Goal: Information Seeking & Learning: Compare options

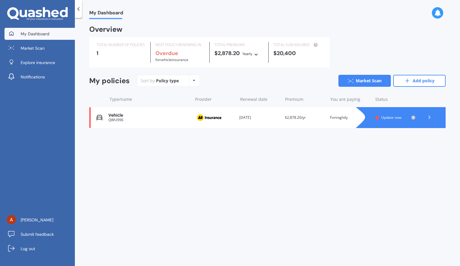
click at [367, 117] on icon at bounding box center [361, 117] width 12 height 21
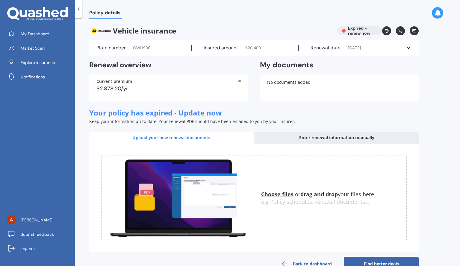
click at [357, 49] on span "[DATE]" at bounding box center [353, 48] width 13 height 6
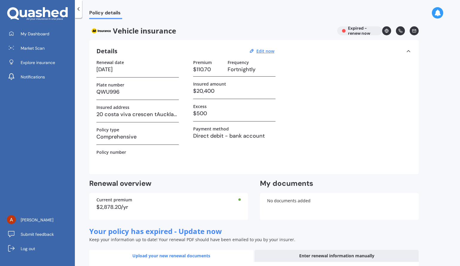
click at [240, 73] on h3 "Fortnightly" at bounding box center [251, 69] width 48 height 9
click at [269, 53] on u "Edit now" at bounding box center [265, 51] width 18 height 6
select select "12"
select select "11"
select select "2024"
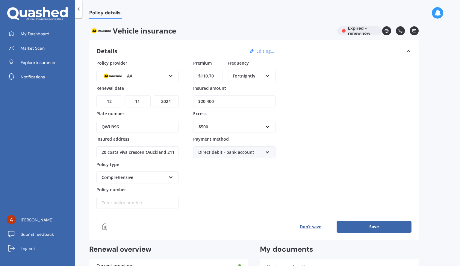
click at [268, 76] on icon at bounding box center [267, 75] width 5 height 4
click at [255, 120] on div "Monthly" at bounding box center [251, 119] width 47 height 11
click at [208, 76] on input "$110.70" at bounding box center [208, 76] width 30 height 12
drag, startPoint x: 217, startPoint y: 76, endPoint x: 195, endPoint y: 78, distance: 22.0
click at [195, 78] on input "$110.70" at bounding box center [208, 76] width 30 height 12
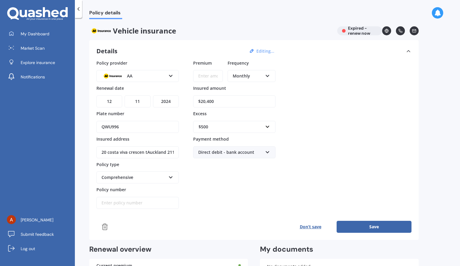
click at [360, 95] on div "Policy provider AA AA AMI AMP ANZ ASB Aioi Nissay Dowa Ando Assurant Autosure B…" at bounding box center [253, 134] width 315 height 149
click at [204, 74] on input "Premium" at bounding box center [208, 76] width 30 height 12
type input "$235.00"
click at [352, 92] on div "Policy provider AA AA AMI AMP ANZ ASB Aioi Nissay Dowa Ando Assurant Autosure B…" at bounding box center [253, 134] width 315 height 149
click at [350, 229] on button "Save" at bounding box center [373, 227] width 75 height 12
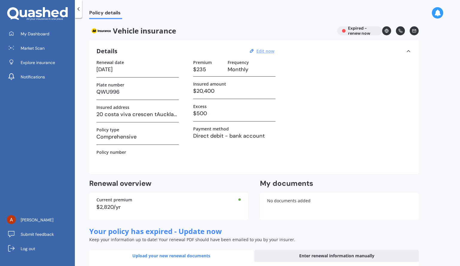
scroll to position [134, 0]
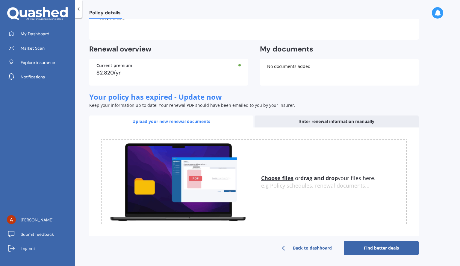
click at [374, 255] on link "Find better deals" at bounding box center [381, 248] width 75 height 14
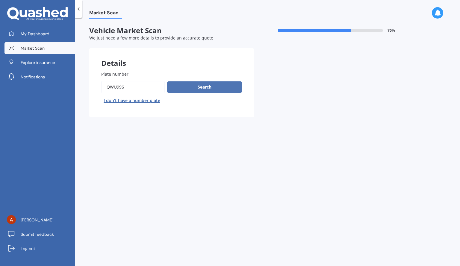
click at [201, 87] on button "Search" at bounding box center [204, 86] width 75 height 11
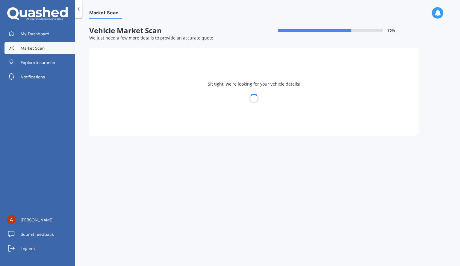
select select "03"
select select "04"
select select "2006"
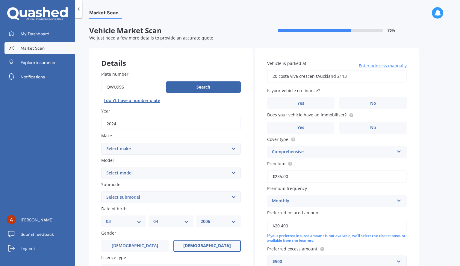
click at [153, 151] on select "Select make AC ALFA ROMEO ASTON [PERSON_NAME] AUDI AUSTIN BEDFORD Bentley BMW B…" at bounding box center [170, 149] width 139 height 12
click at [101, 143] on select "Select make AC ALFA ROMEO ASTON [PERSON_NAME] AUDI AUSTIN BEDFORD Bentley BMW B…" at bounding box center [170, 149] width 139 height 12
click at [126, 171] on select "Select model HS" at bounding box center [170, 173] width 139 height 12
click at [121, 152] on select "Select make AC ALFA ROMEO ASTON [PERSON_NAME] AUDI AUSTIN BEDFORD Bentley BMW B…" at bounding box center [170, 149] width 139 height 12
select select "M.G."
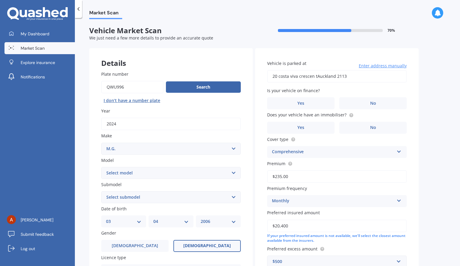
click at [101, 143] on select "Select make AC ALFA ROMEO ASTON [PERSON_NAME] AUDI AUSTIN BEDFORD Bentley BMW B…" at bounding box center [170, 149] width 139 height 12
click at [127, 175] on select "Select model 3 6 GS HS Metro MG3 MG4 MGF Midget Montego TD 2000 TF 120 TF 135 T…" at bounding box center [170, 173] width 139 height 12
select select "3"
click at [101, 167] on select "Select model 3 6 GS HS Metro MG3 MG4 MGF Midget Montego TD 2000 TF 120 TF 135 T…" at bounding box center [170, 173] width 139 height 12
click at [111, 201] on select "Select submodel CORE 1.5P/4AT Style Xross" at bounding box center [170, 197] width 139 height 12
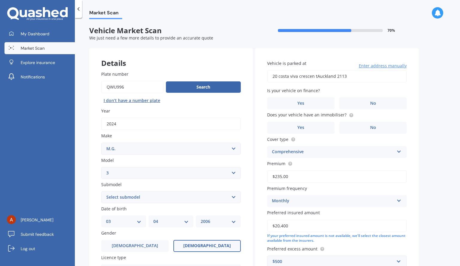
select select "CORE 1.5P/4AT"
click at [101, 191] on select "Select submodel CORE 1.5P/4AT Style Xross" at bounding box center [170, 197] width 139 height 12
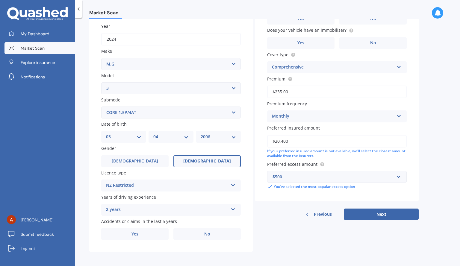
scroll to position [85, 0]
click at [148, 187] on div "NZ Restricted" at bounding box center [167, 184] width 122 height 7
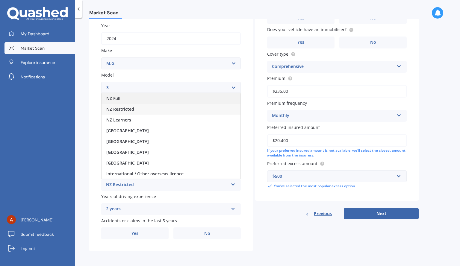
click at [144, 98] on div "NZ Full" at bounding box center [170, 98] width 139 height 11
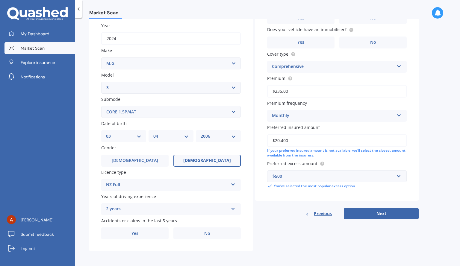
click at [129, 210] on div "2 years" at bounding box center [167, 209] width 122 height 7
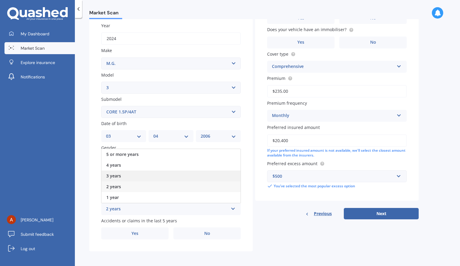
click at [128, 176] on div "3 years" at bounding box center [170, 176] width 139 height 11
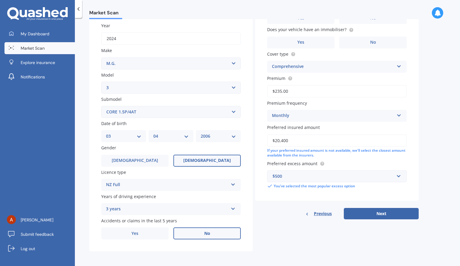
click at [191, 237] on label "No" at bounding box center [206, 233] width 67 height 12
click at [0, 0] on input "No" at bounding box center [0, 0] width 0 height 0
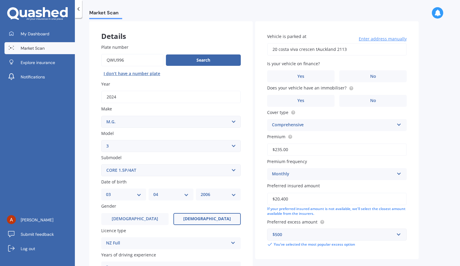
scroll to position [3, 0]
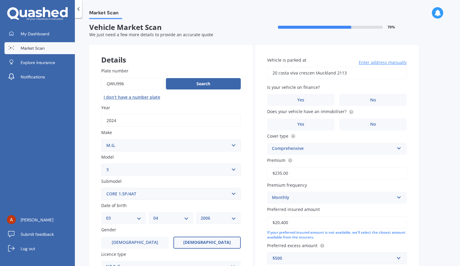
click at [317, 73] on input "20 costa viva crescen tAuckland 2113" at bounding box center [336, 73] width 139 height 13
click at [317, 73] on input "[STREET_ADDRESS]" at bounding box center [336, 73] width 139 height 13
type input "[STREET_ADDRESS]"
click at [357, 100] on label "No" at bounding box center [372, 100] width 67 height 12
click at [0, 0] on input "No" at bounding box center [0, 0] width 0 height 0
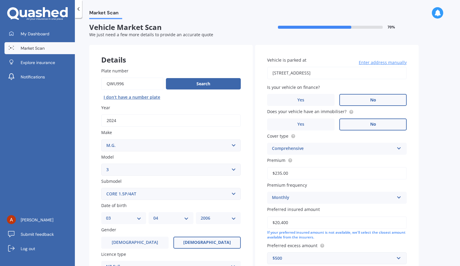
click at [362, 124] on label "No" at bounding box center [372, 124] width 67 height 12
click at [0, 0] on input "No" at bounding box center [0, 0] width 0 height 0
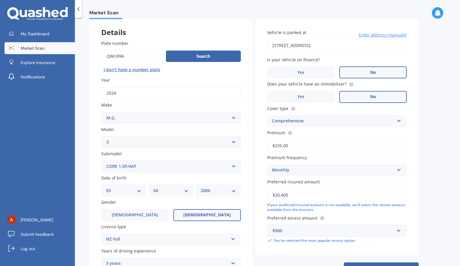
click at [326, 143] on input "$235.00" at bounding box center [336, 145] width 139 height 13
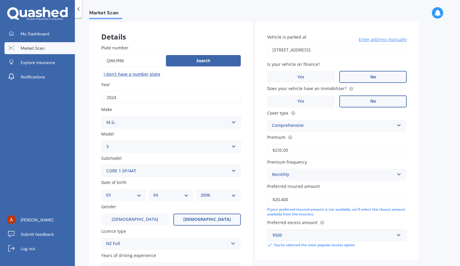
scroll to position [69, 0]
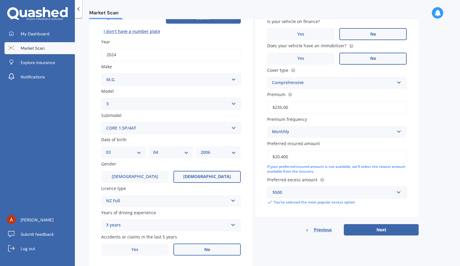
click at [317, 156] on input "$20,400" at bounding box center [336, 157] width 139 height 13
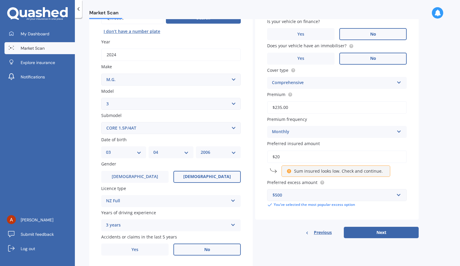
type input "$2"
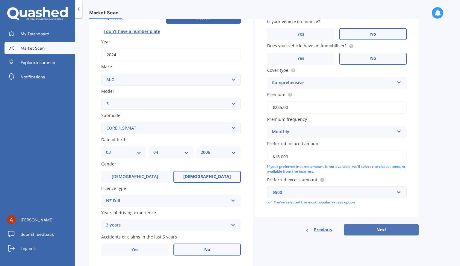
type input "$18,000"
click at [362, 233] on button "Next" at bounding box center [381, 229] width 75 height 11
select select "03"
select select "04"
select select "2006"
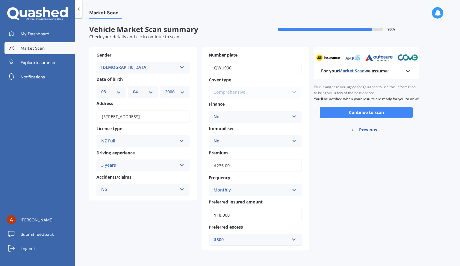
scroll to position [0, 0]
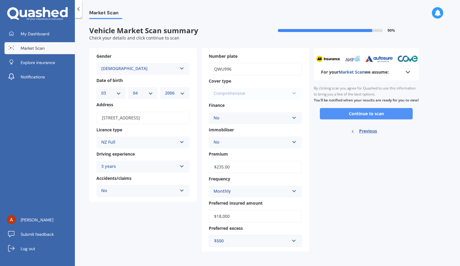
click at [371, 118] on button "Continue to scan" at bounding box center [366, 113] width 93 height 11
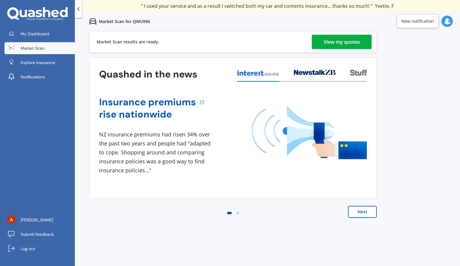
click at [335, 45] on div "View my quotes" at bounding box center [341, 42] width 36 height 14
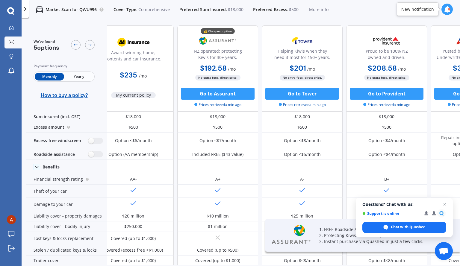
scroll to position [0, 69]
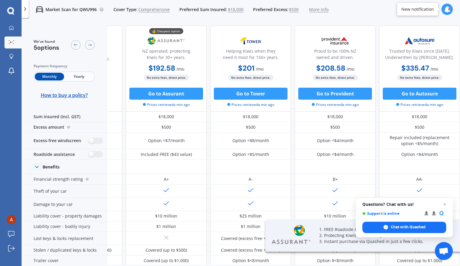
click at [79, 77] on span "Yearly" at bounding box center [78, 77] width 29 height 8
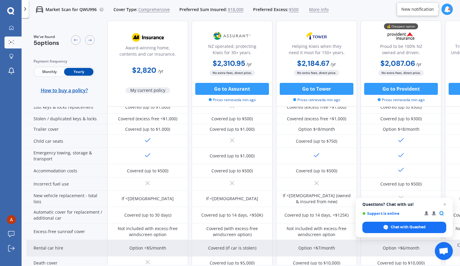
scroll to position [0, 0]
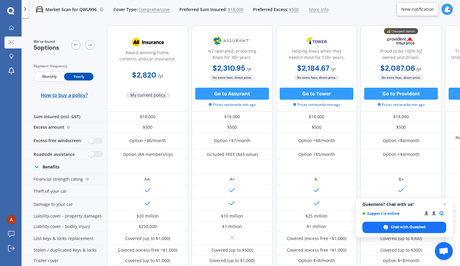
click at [54, 75] on span "Monthly" at bounding box center [49, 77] width 29 height 8
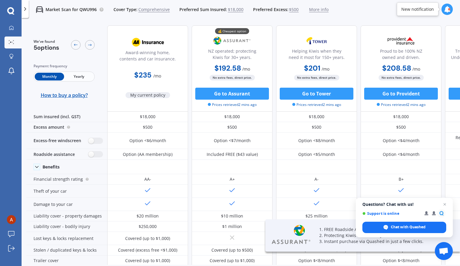
click at [24, 5] on div at bounding box center [25, 9] width 7 height 18
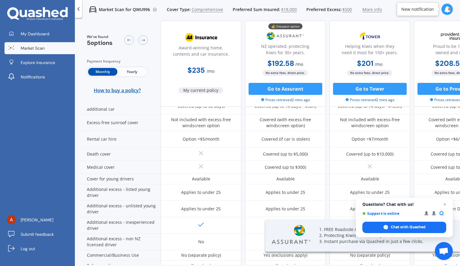
scroll to position [278, 0]
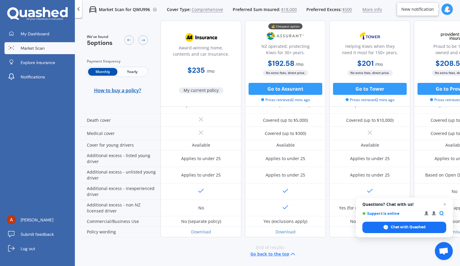
click at [363, 10] on span "More info" at bounding box center [371, 10] width 19 height 6
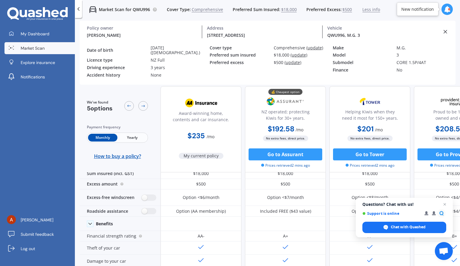
scroll to position [0, 0]
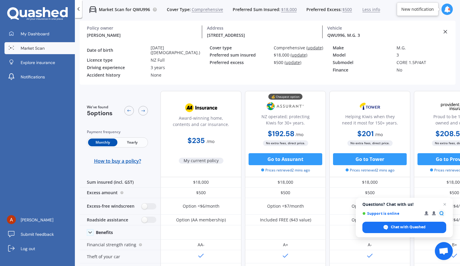
click at [101, 31] on div "Policy owner" at bounding box center [142, 27] width 110 height 5
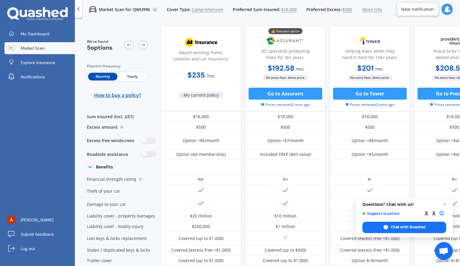
click at [367, 8] on span "More info" at bounding box center [371, 10] width 19 height 6
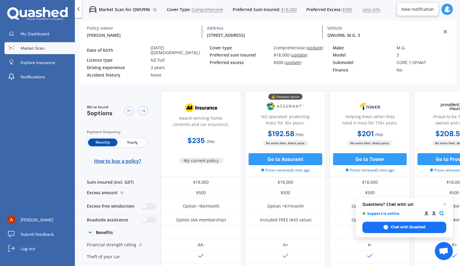
click at [295, 57] on span "(update)" at bounding box center [298, 55] width 17 height 6
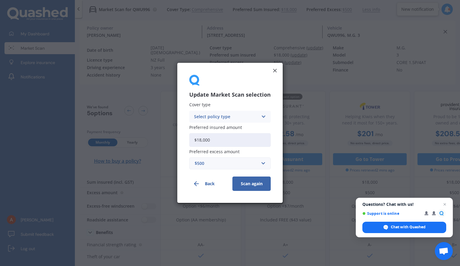
click at [276, 74] on div "Update Market Scan selection Cover type Select policy type Comprehensive Third …" at bounding box center [229, 133] width 105 height 140
click at [273, 69] on line at bounding box center [274, 70] width 3 height 3
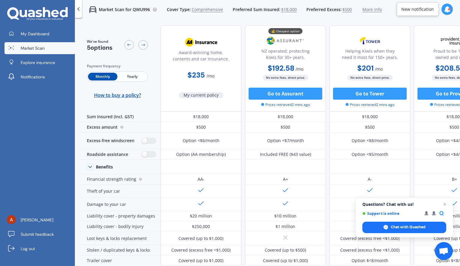
click at [63, 12] on icon at bounding box center [37, 13] width 60 height 13
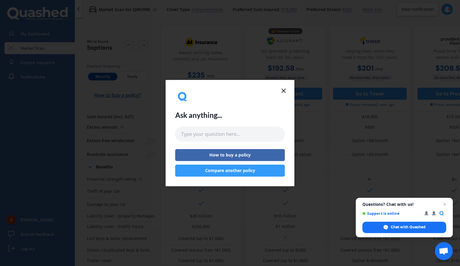
click at [284, 91] on line at bounding box center [284, 91] width 4 height 4
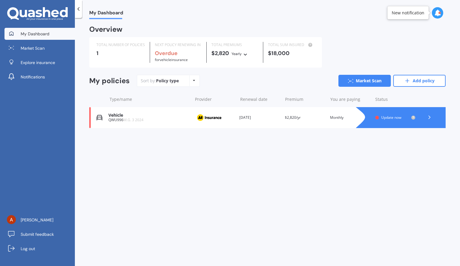
click at [383, 112] on div at bounding box center [406, 117] width 78 height 21
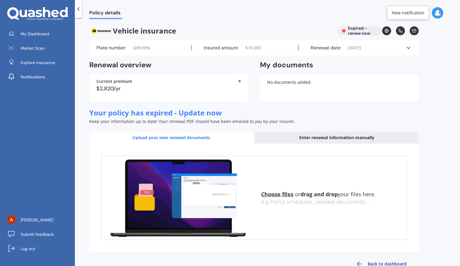
click at [361, 47] on span "[DATE]" at bounding box center [353, 48] width 13 height 6
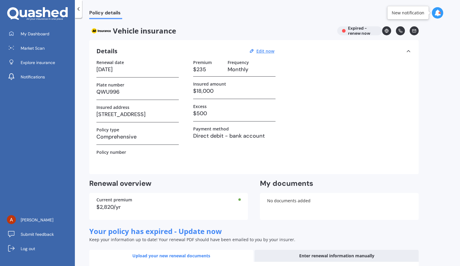
scroll to position [5, 0]
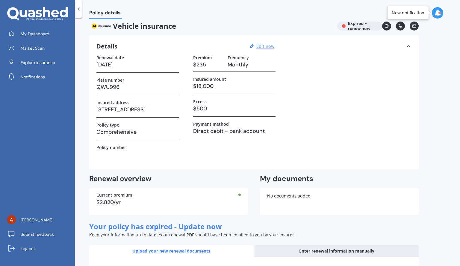
click at [263, 45] on u "Edit now" at bounding box center [265, 46] width 18 height 6
select select "12"
select select "11"
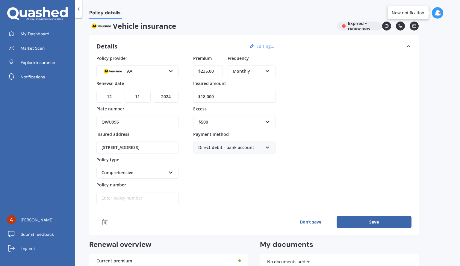
click at [171, 96] on select "YYYY 2027 2026 2025 2024 2023 2022 2021 2020 2019 2018 2017 2016 2015 2014 2013…" at bounding box center [166, 97] width 26 height 12
select select "2026"
click at [153, 91] on select "YYYY 2027 2026 2025 2024 2023 2022 2021 2020 2019 2018 2017 2016 2015 2014 2013…" at bounding box center [166, 97] width 26 height 12
click at [214, 72] on input "$235.00" at bounding box center [208, 71] width 30 height 12
type input "$2.00"
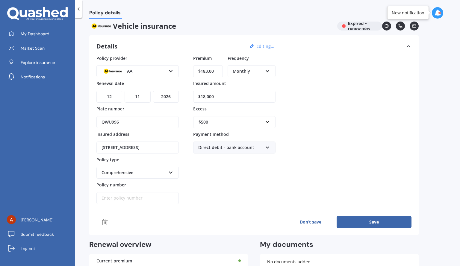
type input "$183.00"
drag, startPoint x: 220, startPoint y: 99, endPoint x: 183, endPoint y: 105, distance: 37.2
click at [183, 105] on div "Policy provider AA AA AMI AMP ANZ ASB Aioi Nissay Dowa Ando Assurant Autosure B…" at bounding box center [253, 129] width 315 height 149
type input "$16,000"
click at [332, 95] on div "Policy provider AA AA AMI AMP ANZ ASB Aioi Nissay Dowa Ando Assurant Autosure B…" at bounding box center [253, 129] width 315 height 149
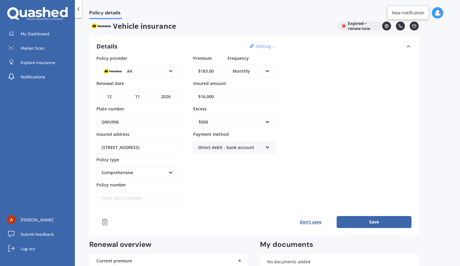
click at [353, 220] on button "Save" at bounding box center [373, 222] width 75 height 12
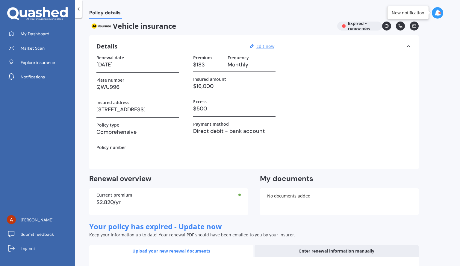
scroll to position [0, 0]
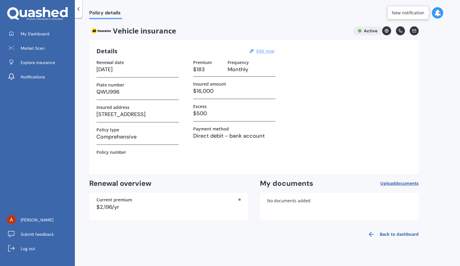
click at [382, 236] on link "Back to dashboard" at bounding box center [391, 234] width 54 height 14
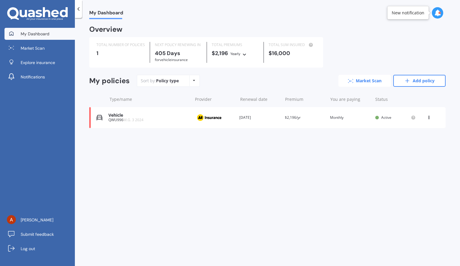
click at [376, 76] on link "Market Scan" at bounding box center [364, 81] width 52 height 12
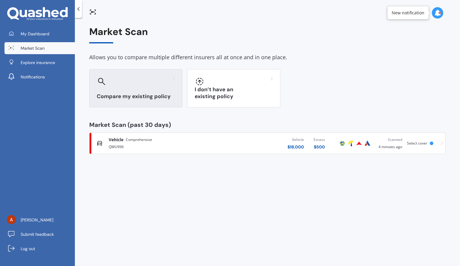
click at [179, 80] on div "Compare my existing policy" at bounding box center [135, 88] width 93 height 38
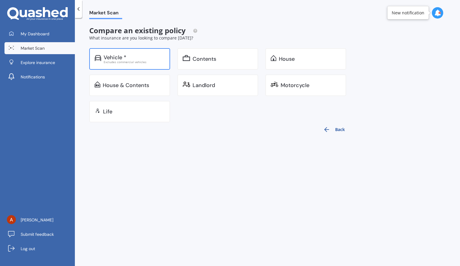
click at [143, 57] on div "Vehicle *" at bounding box center [134, 57] width 61 height 6
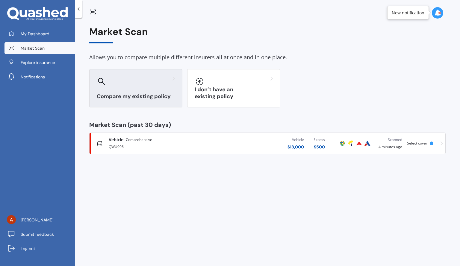
click at [174, 84] on div at bounding box center [136, 82] width 78 height 10
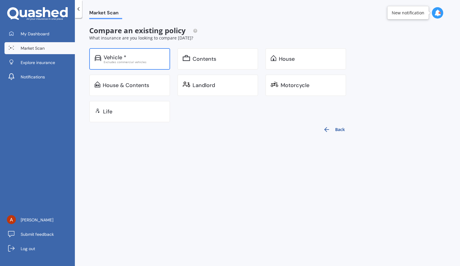
click at [153, 65] on div "Vehicle * Excludes commercial vehicles" at bounding box center [129, 59] width 81 height 22
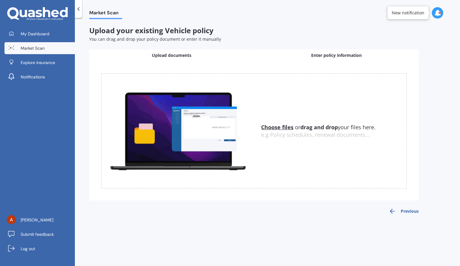
click at [294, 50] on div "Enter policy information" at bounding box center [336, 55] width 165 height 12
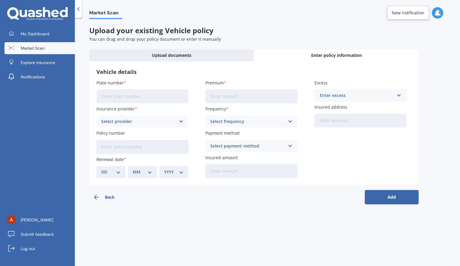
click at [156, 100] on input "Plate number" at bounding box center [142, 96] width 92 height 14
type input "QWU996"
click at [158, 124] on div "Select provider" at bounding box center [138, 121] width 75 height 7
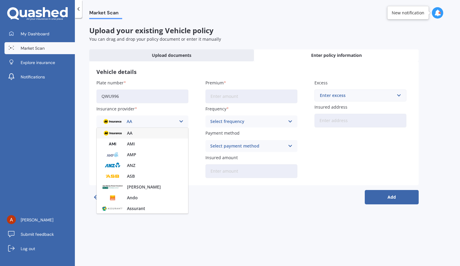
click at [155, 134] on div "AA" at bounding box center [142, 133] width 91 height 11
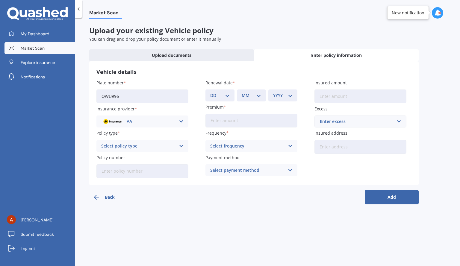
click at [155, 147] on div "Select policy type" at bounding box center [138, 146] width 75 height 7
click at [154, 159] on div "Comprehensive" at bounding box center [142, 157] width 91 height 11
click at [154, 171] on input "Policy number" at bounding box center [142, 171] width 92 height 14
click at [229, 95] on select "DD 01 02 03 04 05 06 07 08 09 10 11 12 13 14 15 16 17 18 19 20 21 22 23 24 25 2…" at bounding box center [219, 95] width 19 height 7
select select "12"
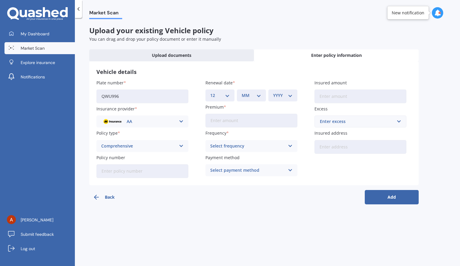
click at [210, 92] on select "DD 01 02 03 04 05 06 07 08 09 10 11 12 13 14 15 16 17 18 19 20 21 22 23 24 25 2…" at bounding box center [219, 95] width 19 height 7
click at [244, 88] on div "Renewal date DD 01 02 03 04 05 06 07 08 09 10 11 12 13 14 15 16 17 18 19 20 21 …" at bounding box center [251, 91] width 92 height 22
click at [245, 94] on select "MM 01 02 03 04 05 06 07 08 09 10 11 12" at bounding box center [250, 95] width 19 height 7
select select "11"
click at [241, 92] on select "MM 01 02 03 04 05 06 07 08 09 10 11 12" at bounding box center [250, 95] width 19 height 7
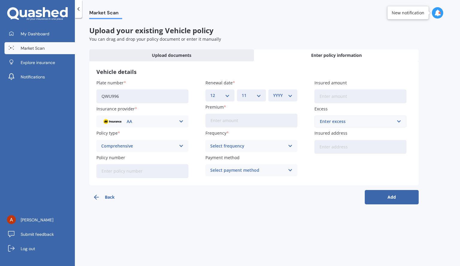
click at [283, 92] on select "YYYY 2027 2026 2025 2024 2023 2022 2021 2020 2019 2018 2017 2016 2015 2014 2013…" at bounding box center [282, 95] width 19 height 7
click at [273, 92] on select "YYYY 2027 2026 2025 2024 2023 2022 2021 2020 2019 2018 2017 2016 2015 2014 2013…" at bounding box center [282, 95] width 19 height 7
click at [277, 97] on select "YYYY 2027 2026 2025 2024 2023 2022 2021 2020 2019 2018 2017 2016 2015 2014 2013…" at bounding box center [282, 95] width 19 height 7
select select "2025"
click at [273, 92] on select "YYYY 2027 2026 2025 2024 2023 2022 2021 2020 2019 2018 2017 2016 2015 2014 2013…" at bounding box center [282, 95] width 19 height 7
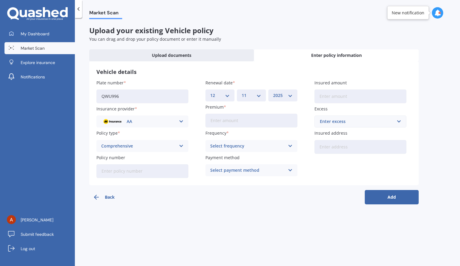
click at [265, 121] on input "Premium" at bounding box center [251, 121] width 92 height 14
type input "$500.00"
click at [261, 147] on div "Select frequency" at bounding box center [247, 146] width 75 height 7
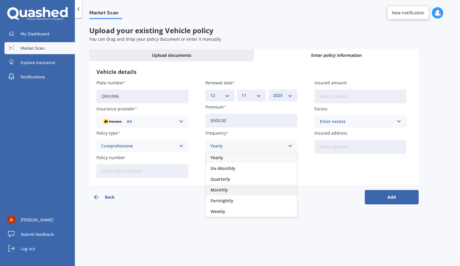
click at [244, 194] on div "Monthly" at bounding box center [251, 190] width 91 height 11
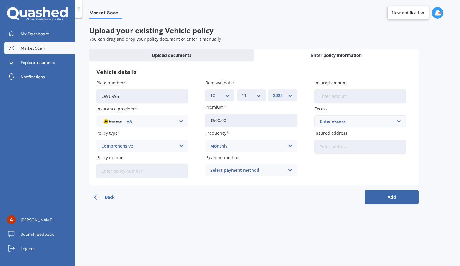
click at [240, 172] on div "Select payment method" at bounding box center [247, 170] width 75 height 7
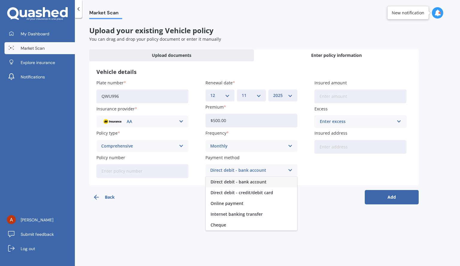
click at [238, 183] on span "Direct debit - bank account" at bounding box center [238, 182] width 56 height 4
click at [351, 96] on input "Insured amount" at bounding box center [360, 96] width 92 height 14
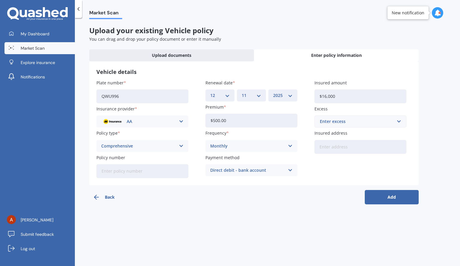
type input "$16,000"
click at [345, 121] on div "Enter excess" at bounding box center [357, 121] width 74 height 7
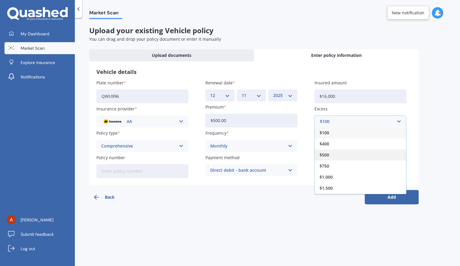
click at [332, 154] on div "$500" at bounding box center [359, 154] width 91 height 11
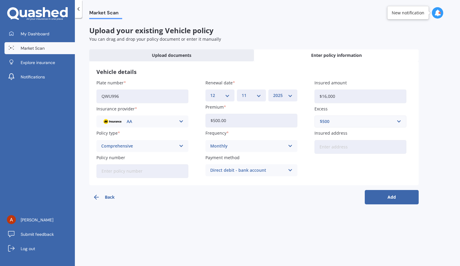
click at [219, 122] on input "$500.00" at bounding box center [251, 121] width 92 height 14
type input "$5.00"
type input "$183.00"
click at [335, 145] on input "Insured address" at bounding box center [360, 147] width 92 height 14
click at [361, 148] on input "[STREET_ADDRESS]" at bounding box center [360, 147] width 92 height 14
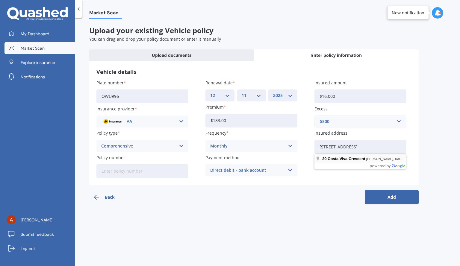
type input "[STREET_ADDRESS]"
click at [391, 196] on button "Add" at bounding box center [391, 197] width 54 height 14
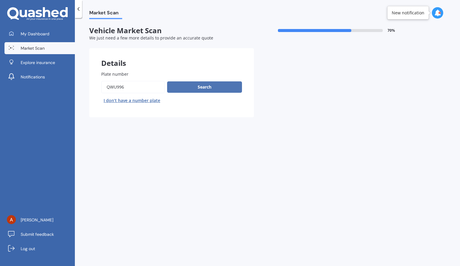
click at [187, 89] on button "Search" at bounding box center [204, 86] width 75 height 11
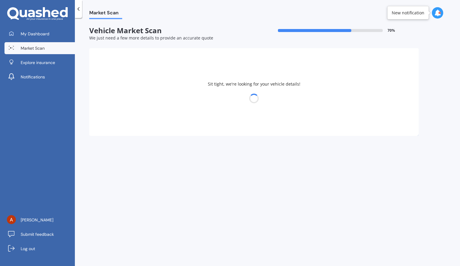
select select "03"
select select "04"
select select "2006"
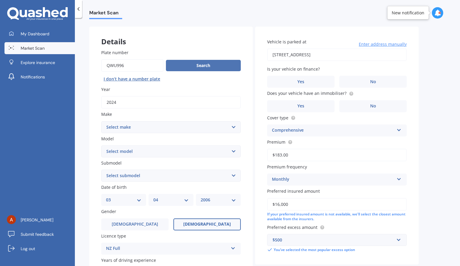
scroll to position [22, 0]
click at [177, 128] on select "Select make AC ALFA ROMEO ASTON [PERSON_NAME] AUDI AUSTIN BEDFORD Bentley BMW B…" at bounding box center [170, 127] width 139 height 12
select select "M.G."
click at [101, 121] on select "Select make AC ALFA ROMEO ASTON [PERSON_NAME] AUDI AUSTIN BEDFORD Bentley BMW B…" at bounding box center [170, 127] width 139 height 12
click at [121, 148] on select "Select model" at bounding box center [170, 151] width 139 height 12
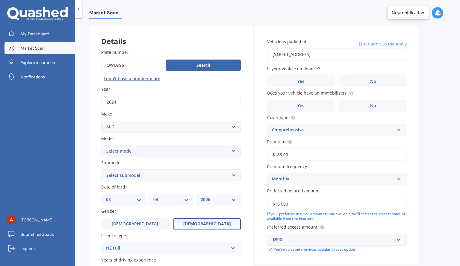
select select "3"
click at [101, 145] on select "Select model 3 6 GS HS Metro MG3 MG4 MGF Midget Montego TD 2000 TF 120 TF 135 T…" at bounding box center [170, 151] width 139 height 12
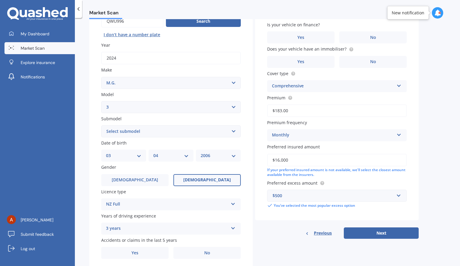
scroll to position [86, 0]
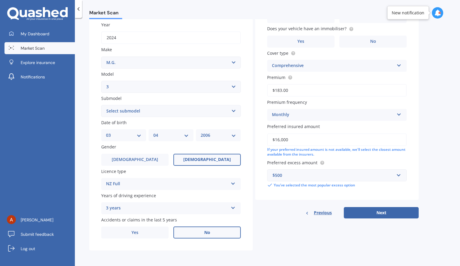
click at [184, 233] on label "No" at bounding box center [206, 233] width 67 height 12
click at [0, 0] on input "No" at bounding box center [0, 0] width 0 height 0
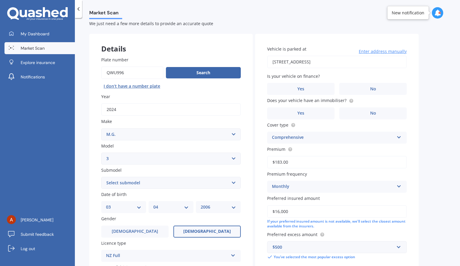
scroll to position [15, 0]
click at [348, 85] on label "No" at bounding box center [372, 88] width 67 height 12
click at [0, 0] on input "No" at bounding box center [0, 0] width 0 height 0
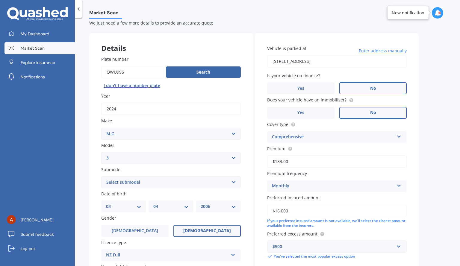
click at [355, 110] on label "No" at bounding box center [372, 113] width 67 height 12
click at [0, 0] on input "No" at bounding box center [0, 0] width 0 height 0
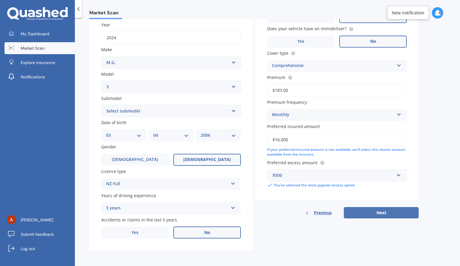
click at [370, 212] on button "Next" at bounding box center [381, 212] width 75 height 11
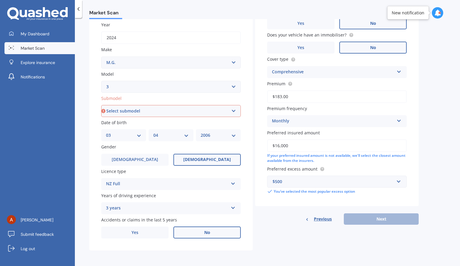
click at [203, 113] on select "Select submodel CORE 1.5P/4AT Style Xross" at bounding box center [170, 111] width 139 height 12
select select "CORE 1.5P/4AT"
click at [101, 105] on select "Select submodel CORE 1.5P/4AT Style Xross" at bounding box center [170, 111] width 139 height 12
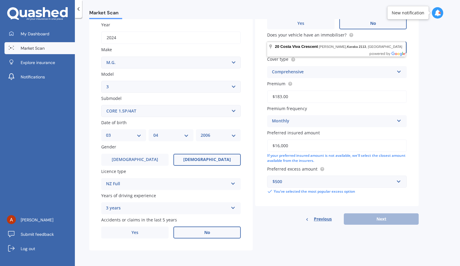
scroll to position [0, 0]
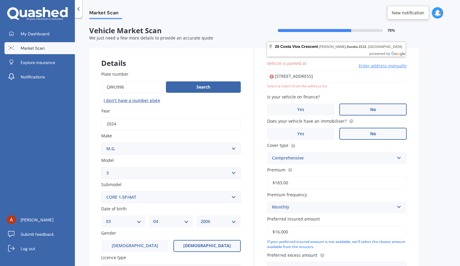
click at [373, 76] on input "[STREET_ADDRESS]" at bounding box center [336, 76] width 139 height 13
type input "[STREET_ADDRESS]"
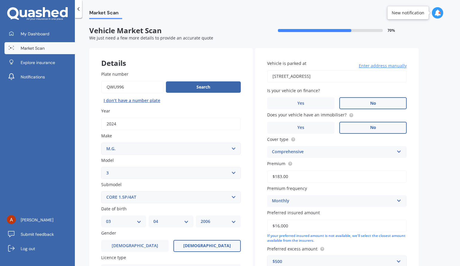
scroll to position [86, 0]
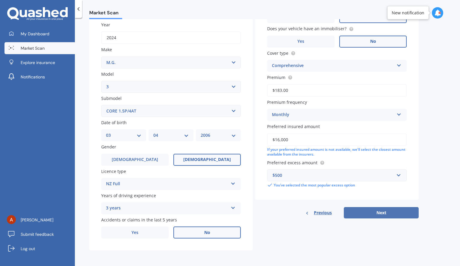
click at [374, 212] on button "Next" at bounding box center [381, 212] width 75 height 11
select select "03"
select select "04"
select select "2006"
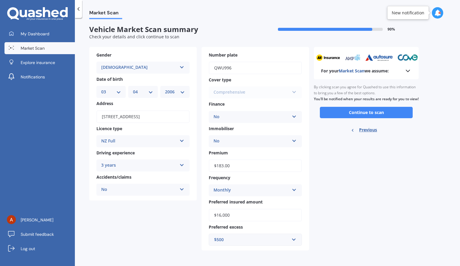
scroll to position [0, 0]
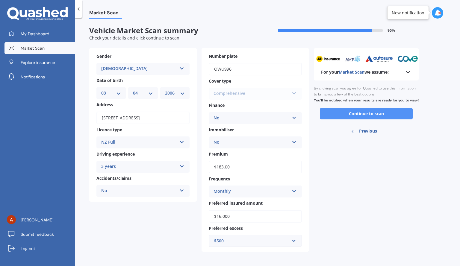
click at [359, 115] on button "Continue to scan" at bounding box center [366, 113] width 93 height 11
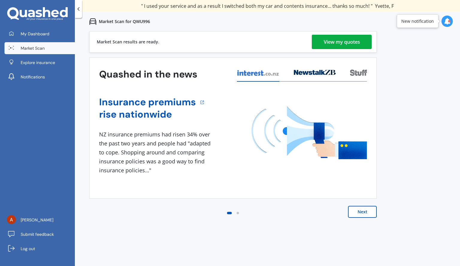
click at [357, 45] on div "View my quotes" at bounding box center [341, 42] width 36 height 14
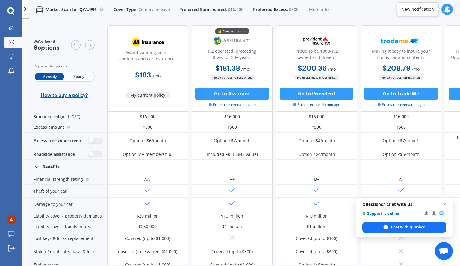
click at [78, 73] on span "Yearly" at bounding box center [78, 77] width 29 height 8
